Goal: Task Accomplishment & Management: Use online tool/utility

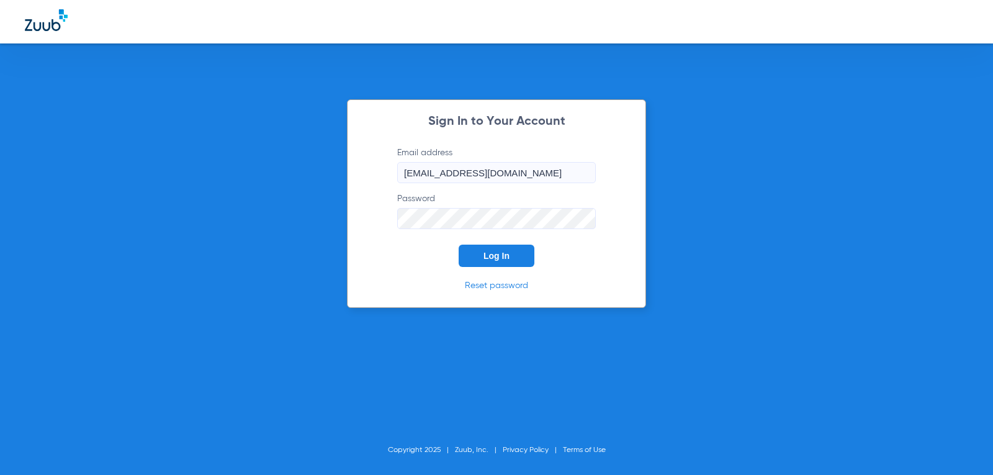
click at [487, 255] on span "Log In" at bounding box center [497, 256] width 26 height 10
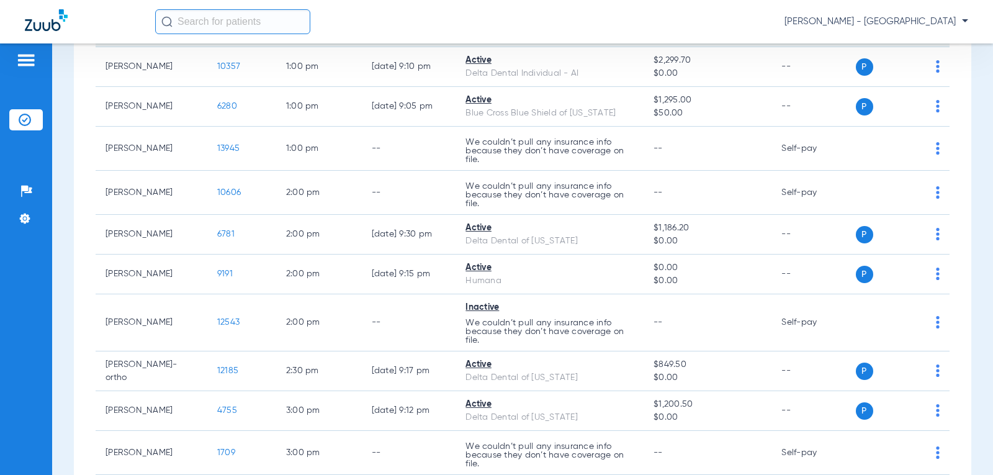
scroll to position [988, 0]
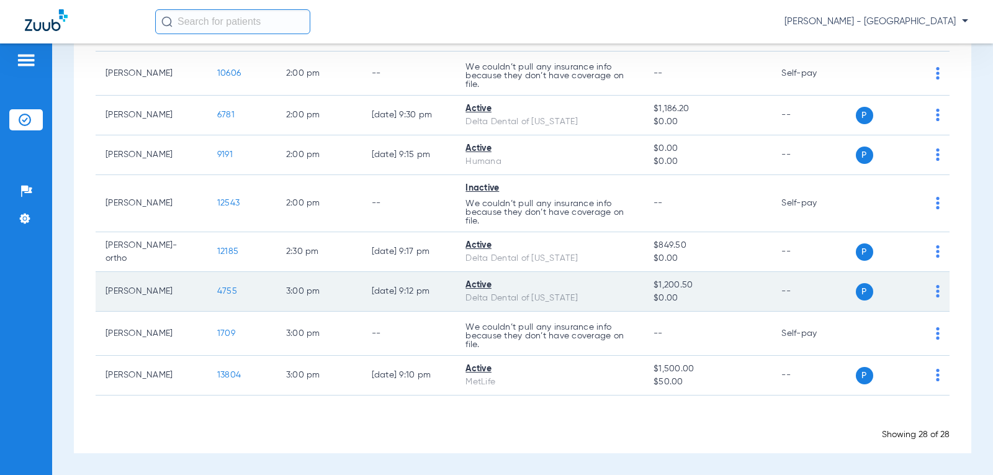
click at [217, 292] on span "4755" at bounding box center [227, 291] width 20 height 9
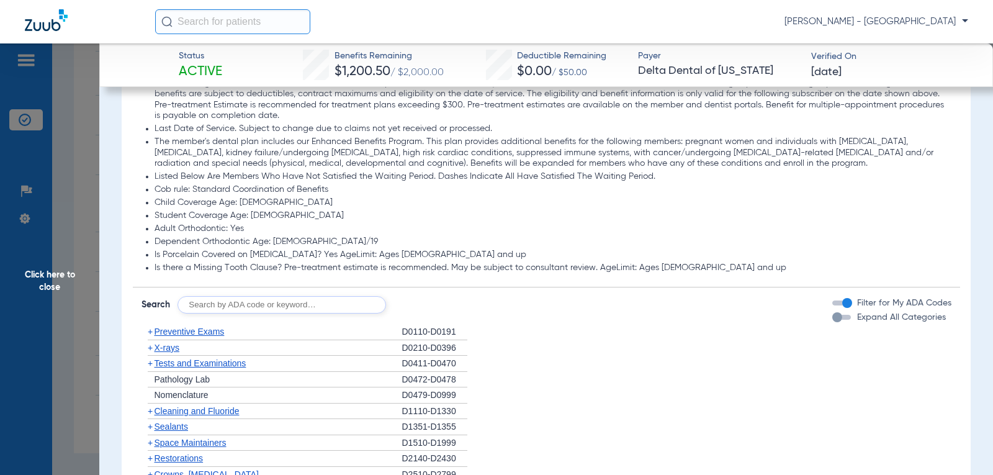
scroll to position [757, 0]
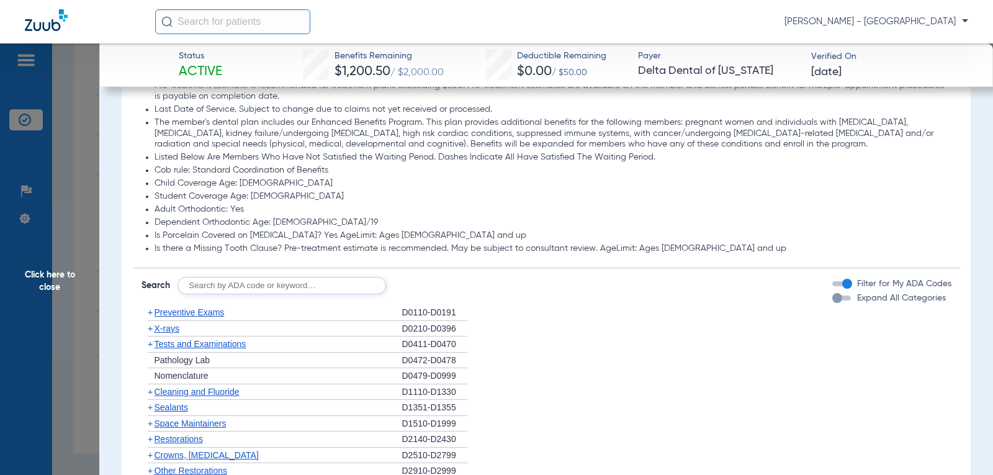
click at [318, 290] on input "text" at bounding box center [282, 285] width 209 height 17
type input "D9944"
click button "Search" at bounding box center [432, 285] width 49 height 17
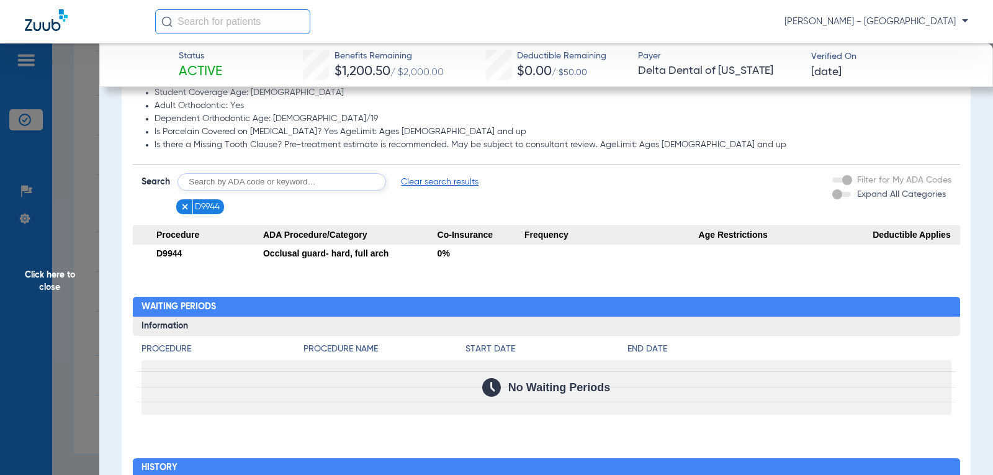
scroll to position [881, 0]
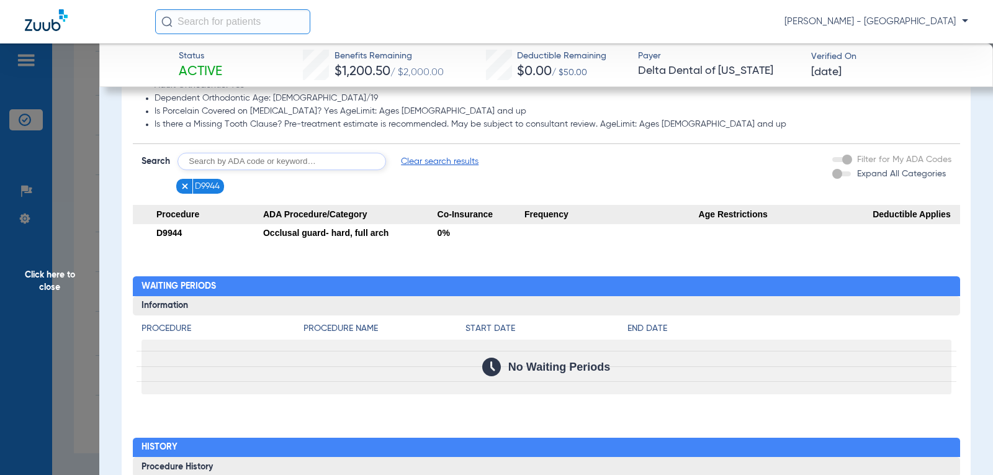
click at [328, 162] on input "text" at bounding box center [282, 161] width 209 height 17
type input "D9946"
click at [449, 161] on button "Search" at bounding box center [432, 161] width 49 height 17
click at [183, 187] on img at bounding box center [185, 186] width 9 height 9
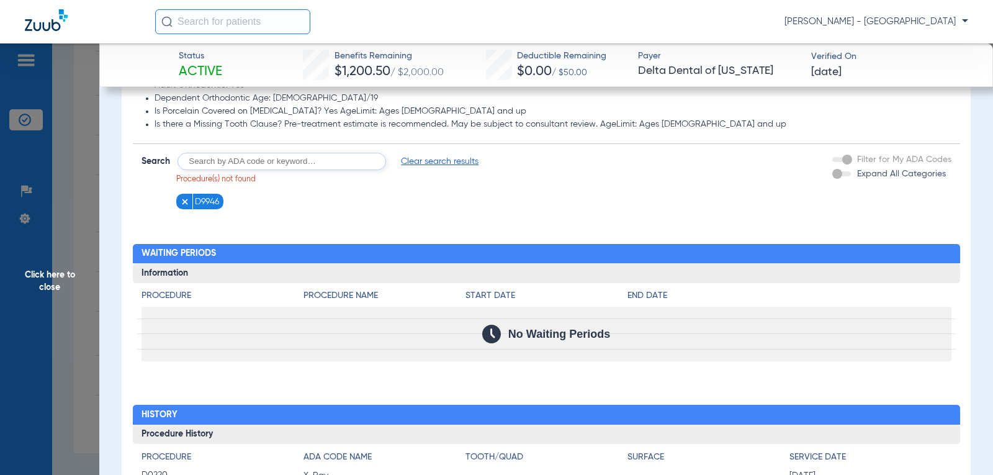
click at [183, 201] on img at bounding box center [185, 201] width 9 height 9
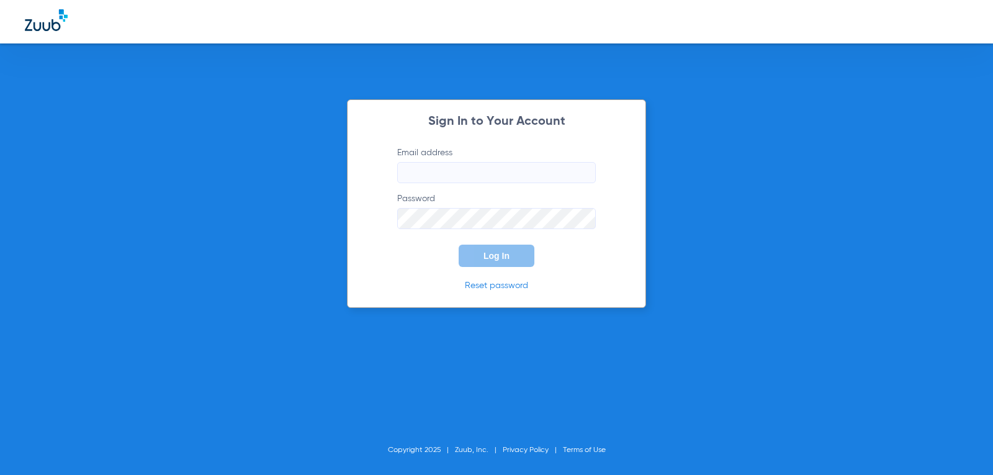
type input "[EMAIL_ADDRESS][DOMAIN_NAME]"
click at [507, 259] on span "Log In" at bounding box center [497, 256] width 26 height 10
